Goal: Task Accomplishment & Management: Manage account settings

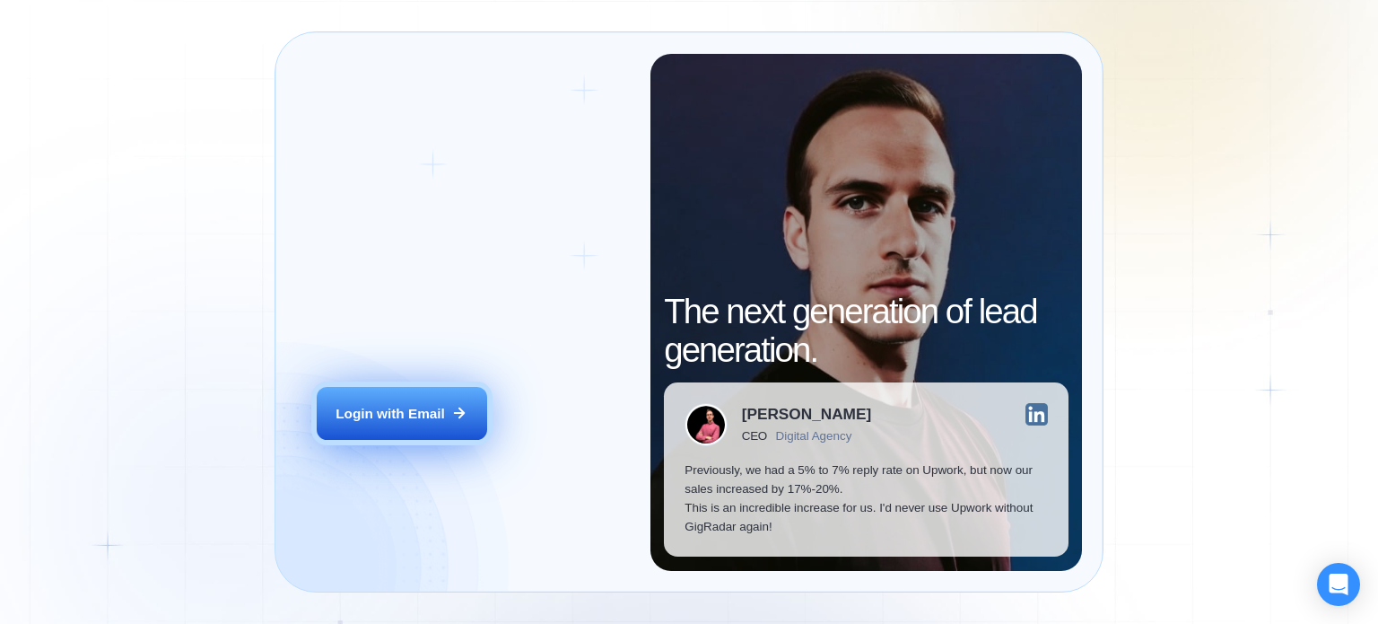
click at [379, 418] on div "Login with Email" at bounding box center [390, 413] width 109 height 19
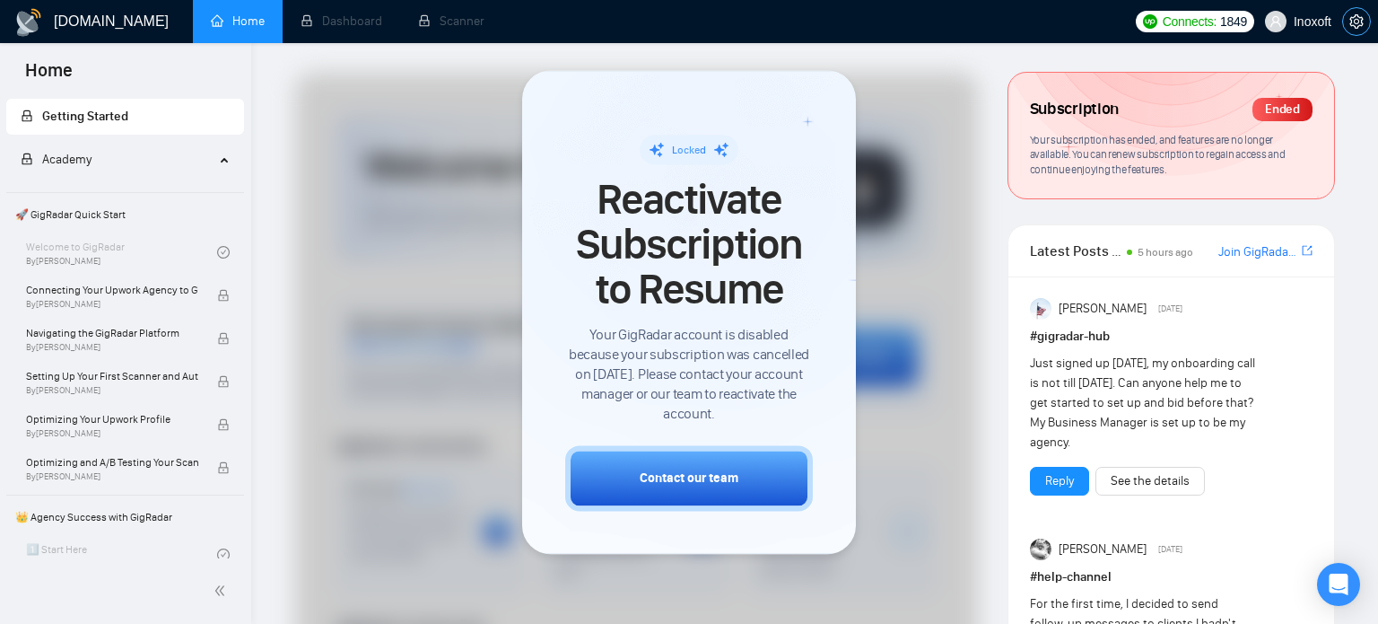
click at [1358, 21] on icon "setting" at bounding box center [1356, 21] width 14 height 14
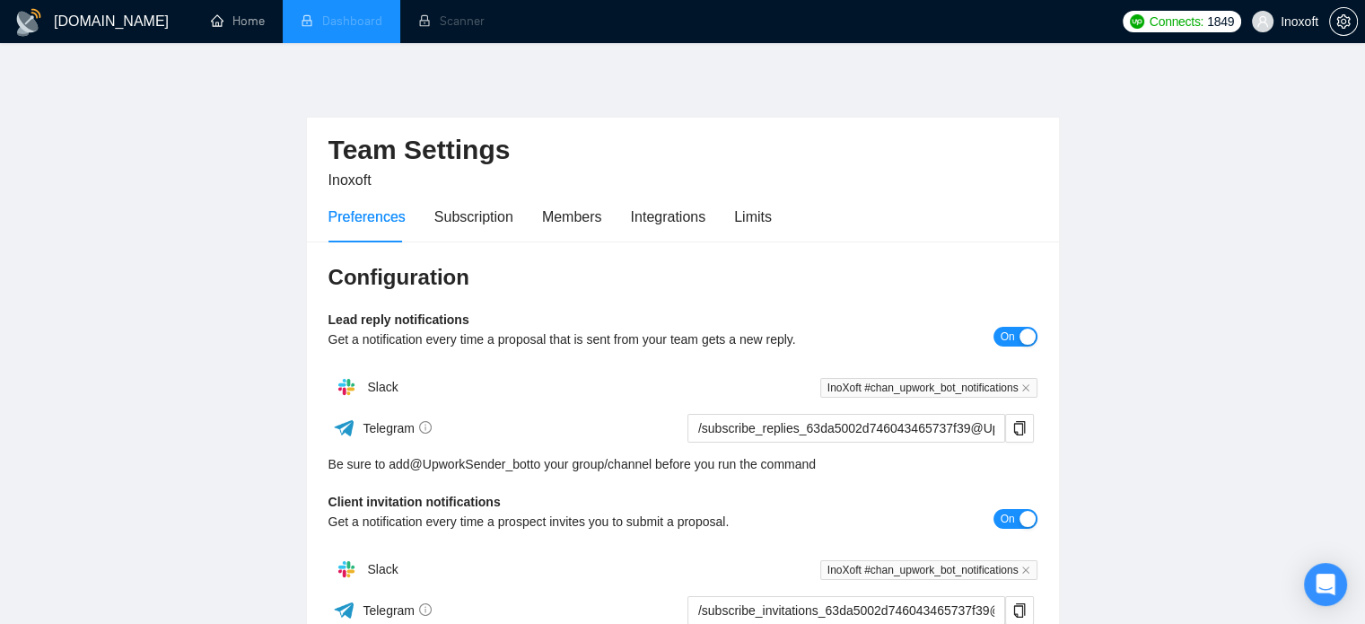
click at [353, 23] on li "Dashboard" at bounding box center [342, 21] width 118 height 43
click at [1307, 22] on span "Inoxoft" at bounding box center [1299, 22] width 38 height 0
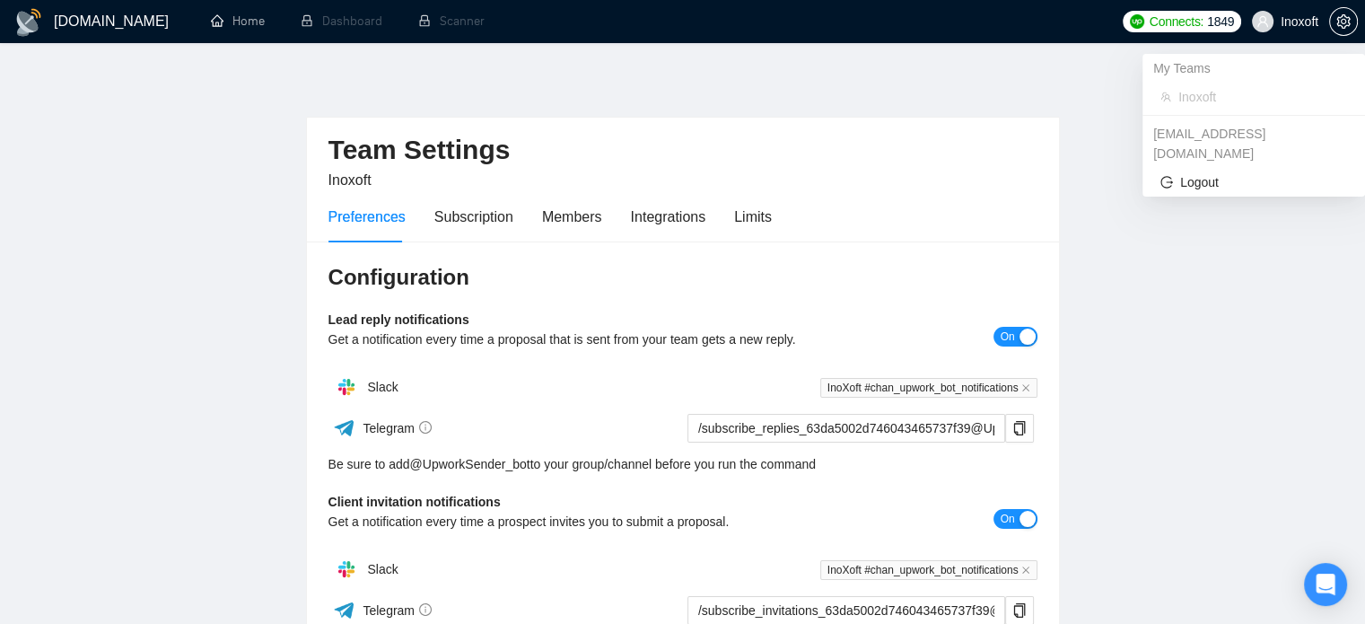
click at [1195, 102] on span "Inoxoft" at bounding box center [1262, 97] width 169 height 20
click at [1201, 172] on span "Logout" at bounding box center [1253, 182] width 187 height 20
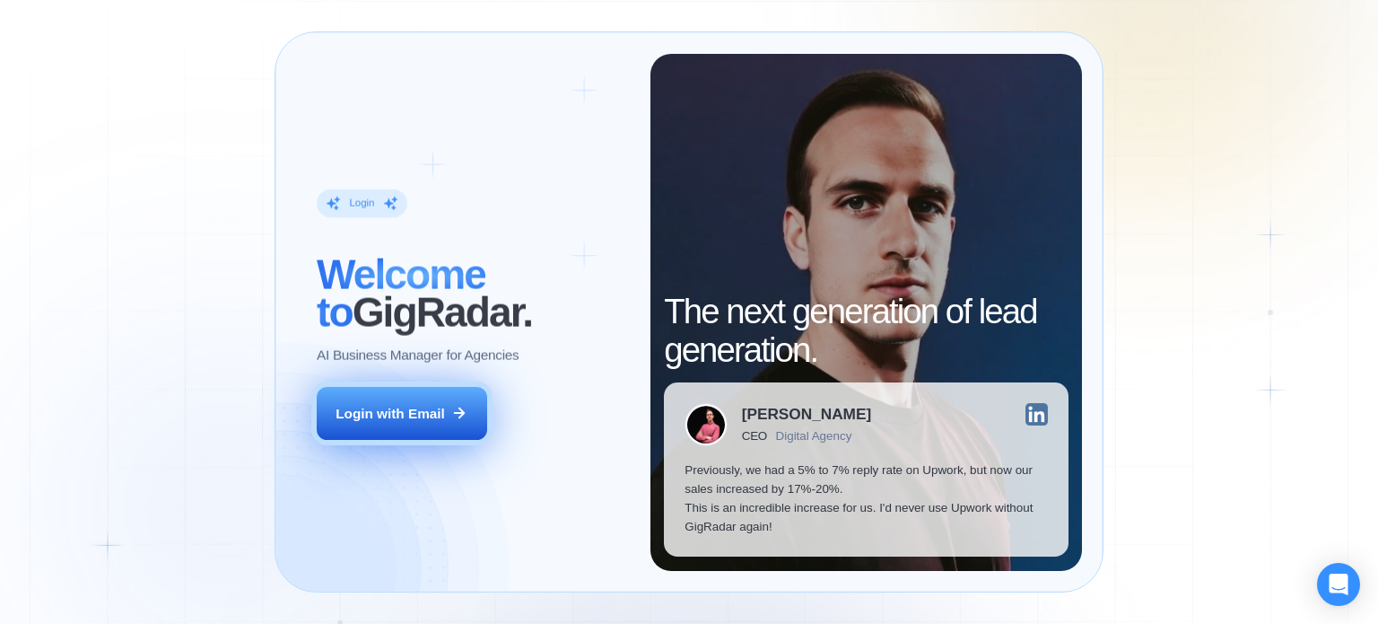
click at [440, 405] on div "Login with Email" at bounding box center [390, 413] width 109 height 19
